Goal: Transaction & Acquisition: Purchase product/service

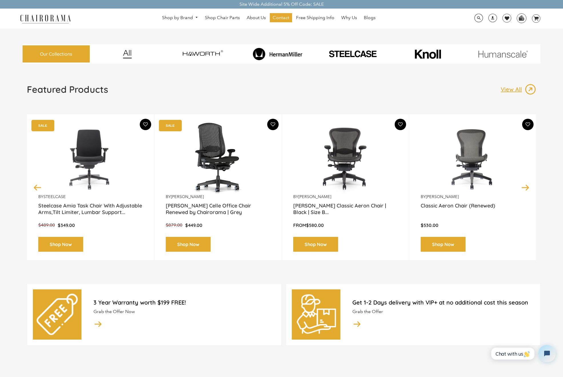
click at [524, 188] on button "Next" at bounding box center [525, 187] width 10 height 10
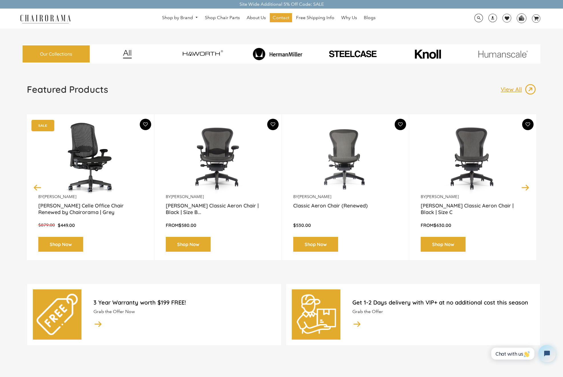
click at [524, 188] on button "Next" at bounding box center [525, 187] width 10 height 10
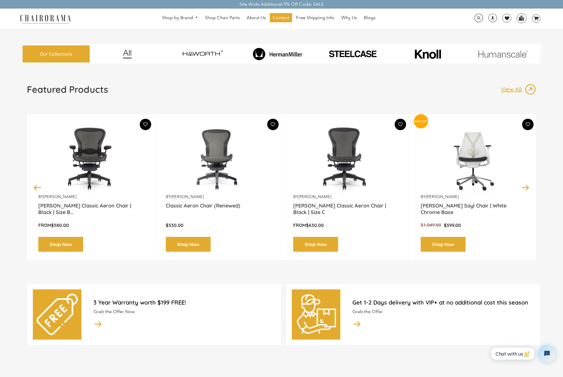
click at [524, 188] on button "Next" at bounding box center [525, 187] width 10 height 10
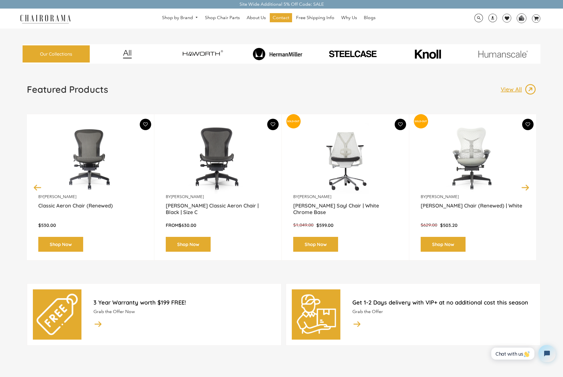
click at [524, 188] on button "Next" at bounding box center [525, 187] width 10 height 10
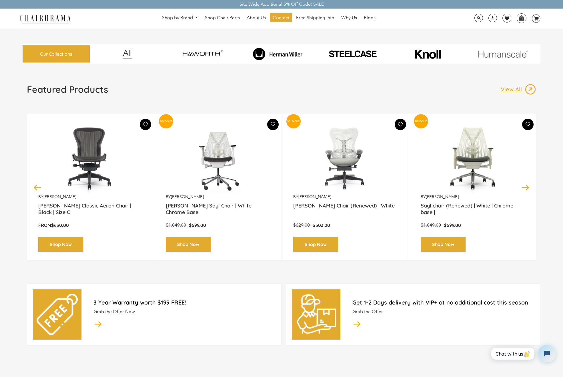
click at [524, 188] on button "Next" at bounding box center [525, 187] width 10 height 10
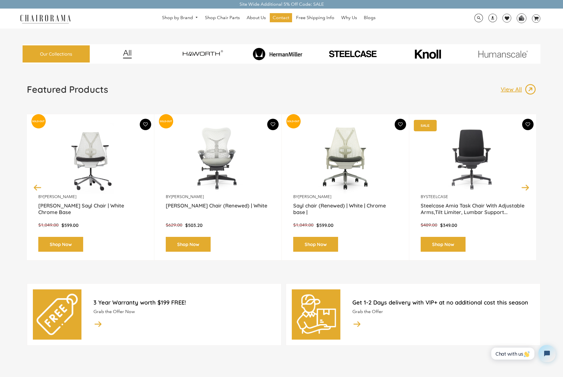
click at [524, 188] on button "Next" at bounding box center [525, 187] width 10 height 10
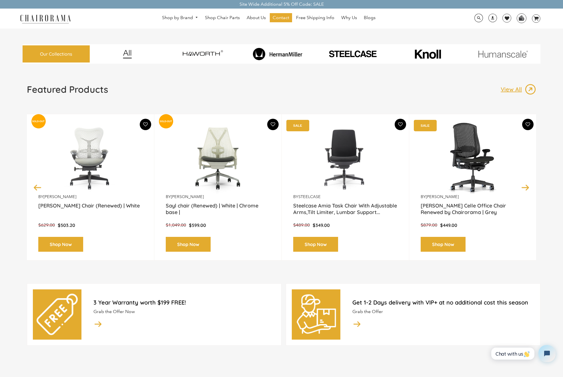
click at [524, 188] on button "Next" at bounding box center [525, 187] width 10 height 10
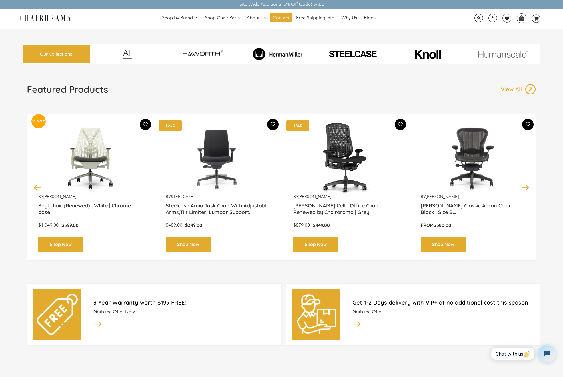
click at [524, 188] on button "Next" at bounding box center [525, 187] width 10 height 10
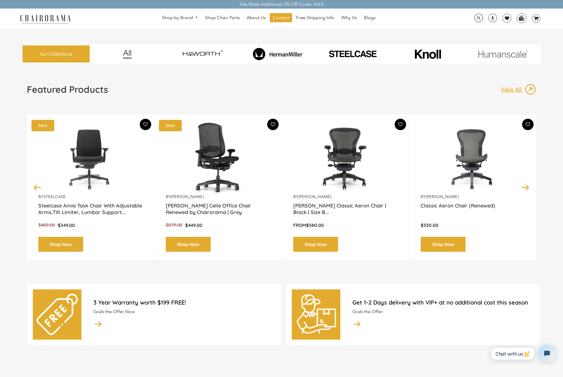
click at [524, 188] on button "Next" at bounding box center [525, 187] width 10 height 10
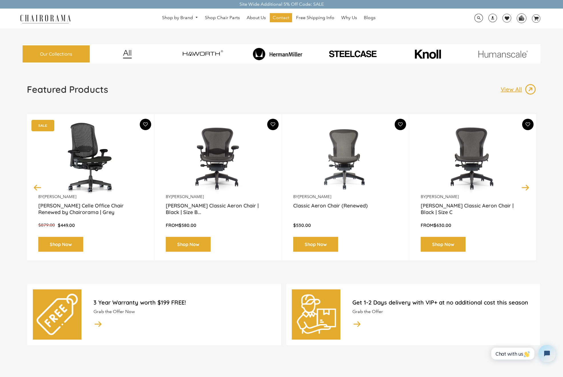
click at [524, 188] on button "Next" at bounding box center [525, 187] width 10 height 10
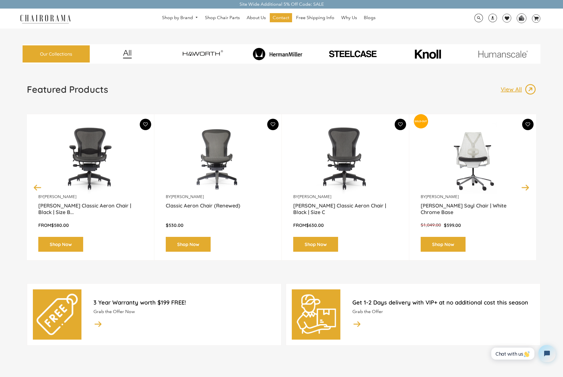
click at [524, 188] on button "Next" at bounding box center [525, 187] width 10 height 10
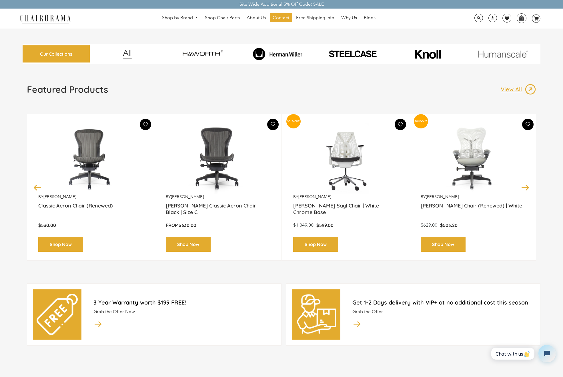
click at [524, 188] on button "Next" at bounding box center [525, 187] width 10 height 10
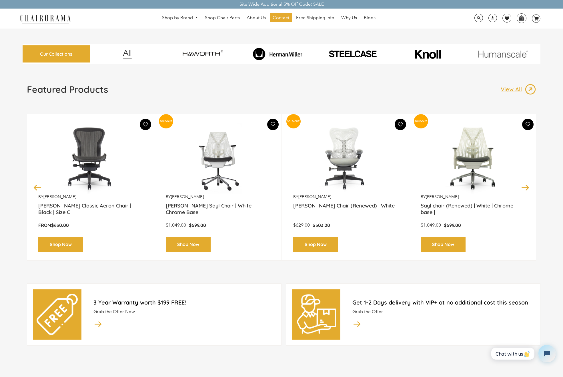
click at [524, 188] on button "Next" at bounding box center [525, 187] width 10 height 10
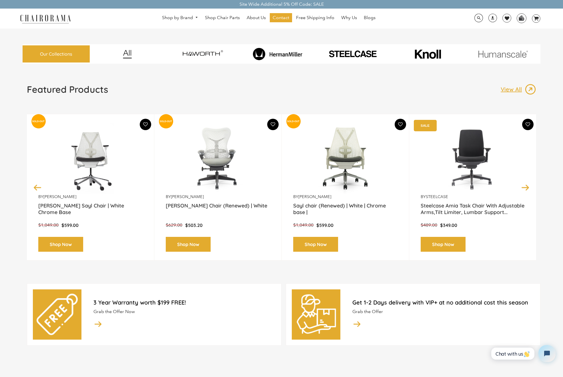
click at [524, 188] on button "Next" at bounding box center [525, 187] width 10 height 10
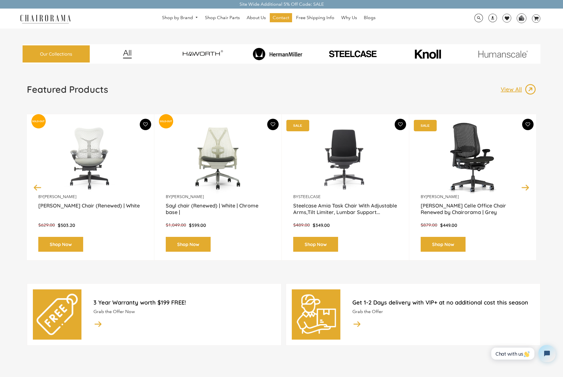
click at [524, 188] on button "Next" at bounding box center [525, 187] width 10 height 10
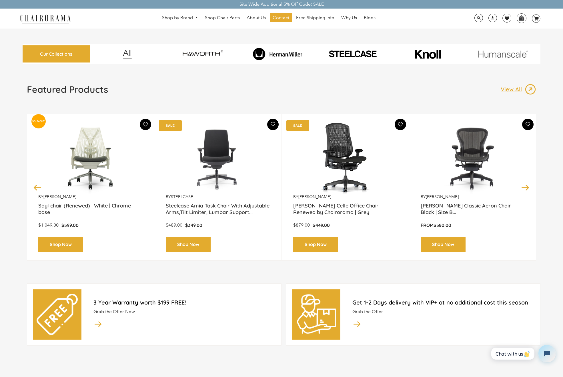
click at [524, 188] on button "Next" at bounding box center [525, 187] width 10 height 10
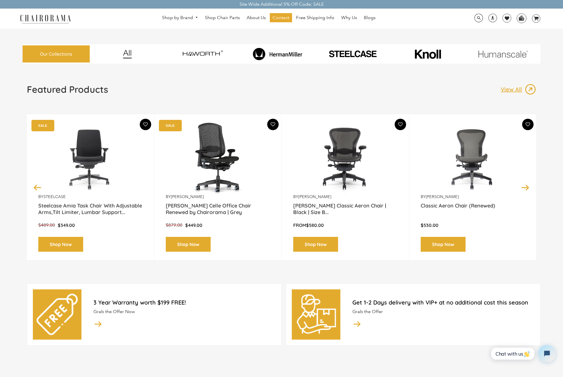
click at [524, 188] on button "Next" at bounding box center [525, 187] width 10 height 10
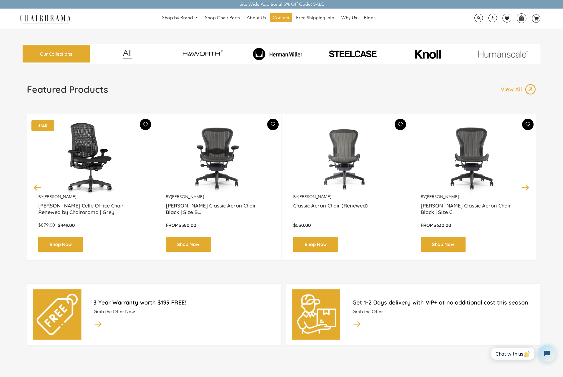
click at [524, 188] on button "Next" at bounding box center [525, 187] width 10 height 10
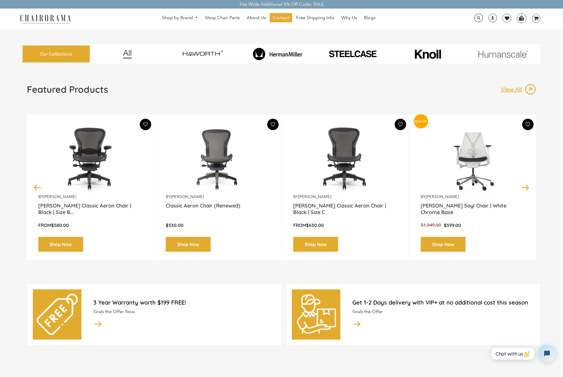
click at [524, 188] on button "Next" at bounding box center [525, 187] width 10 height 10
